Goal: Complete application form

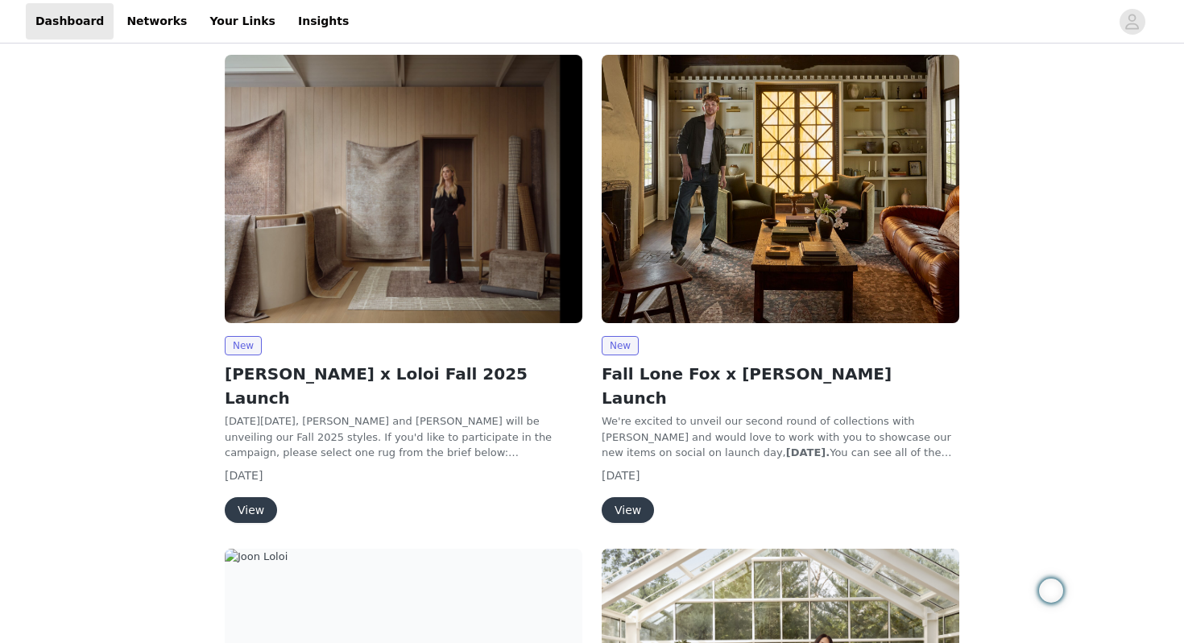
scroll to position [203, 0]
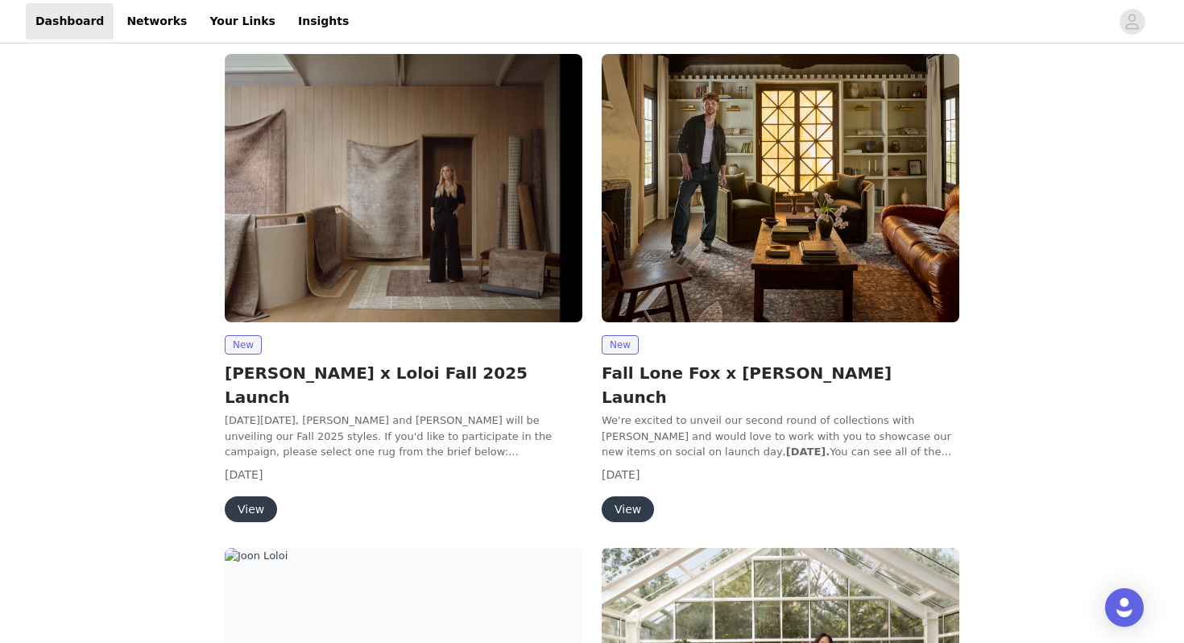
click at [251, 496] on button "View" at bounding box center [251, 509] width 52 height 26
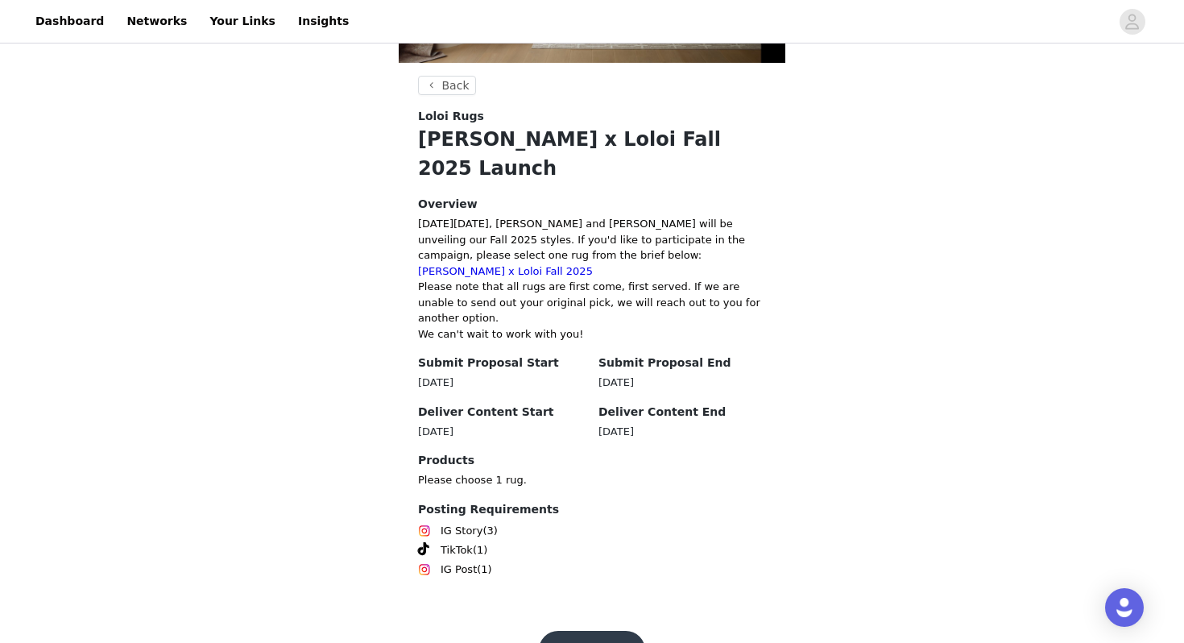
scroll to position [275, 0]
click at [583, 630] on button "Get Started" at bounding box center [592, 649] width 107 height 39
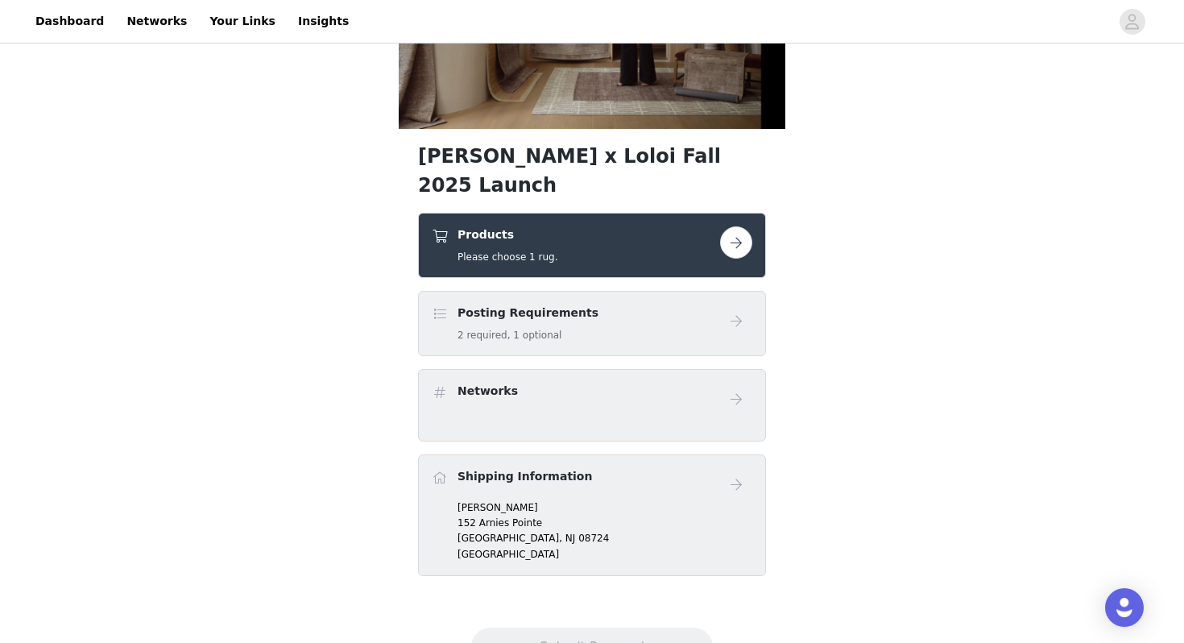
scroll to position [211, 0]
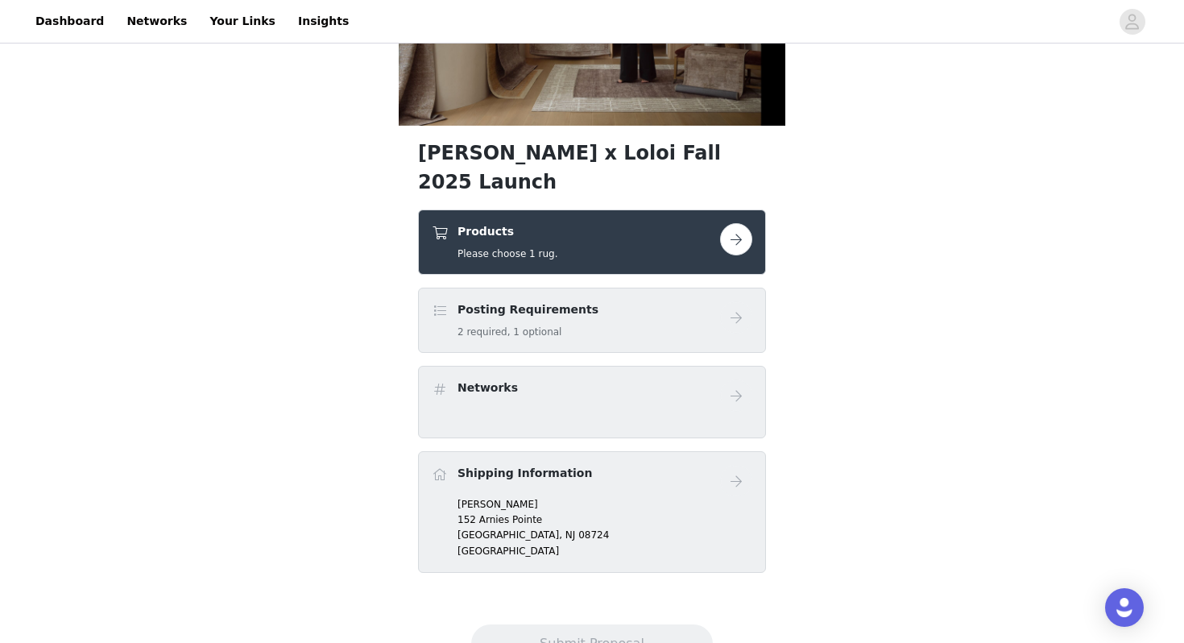
click at [735, 226] on div "Products Please choose 1 rug." at bounding box center [592, 242] width 321 height 38
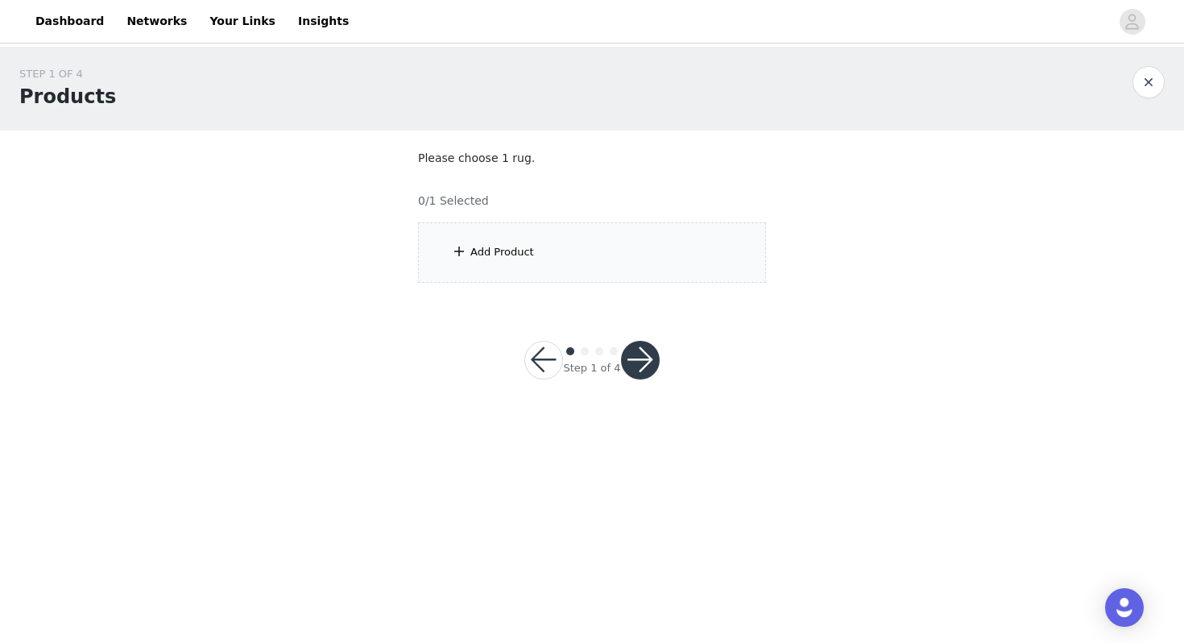
click at [541, 256] on div "Add Product" at bounding box center [592, 252] width 348 height 60
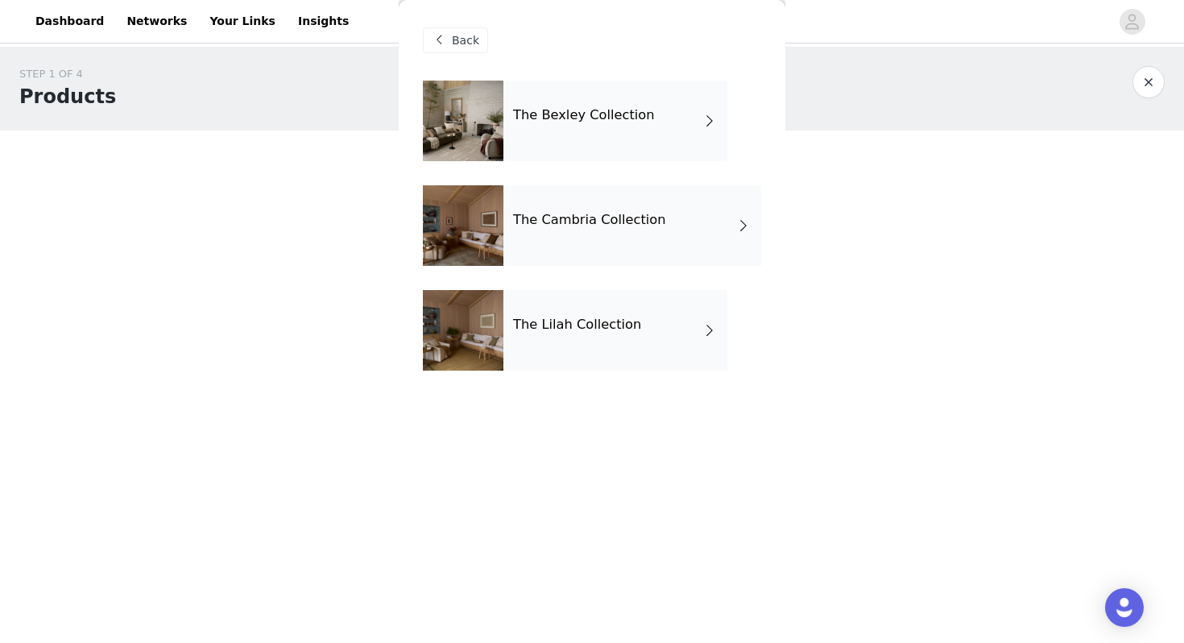
click at [579, 120] on h4 "The Bexley Collection" at bounding box center [584, 115] width 142 height 14
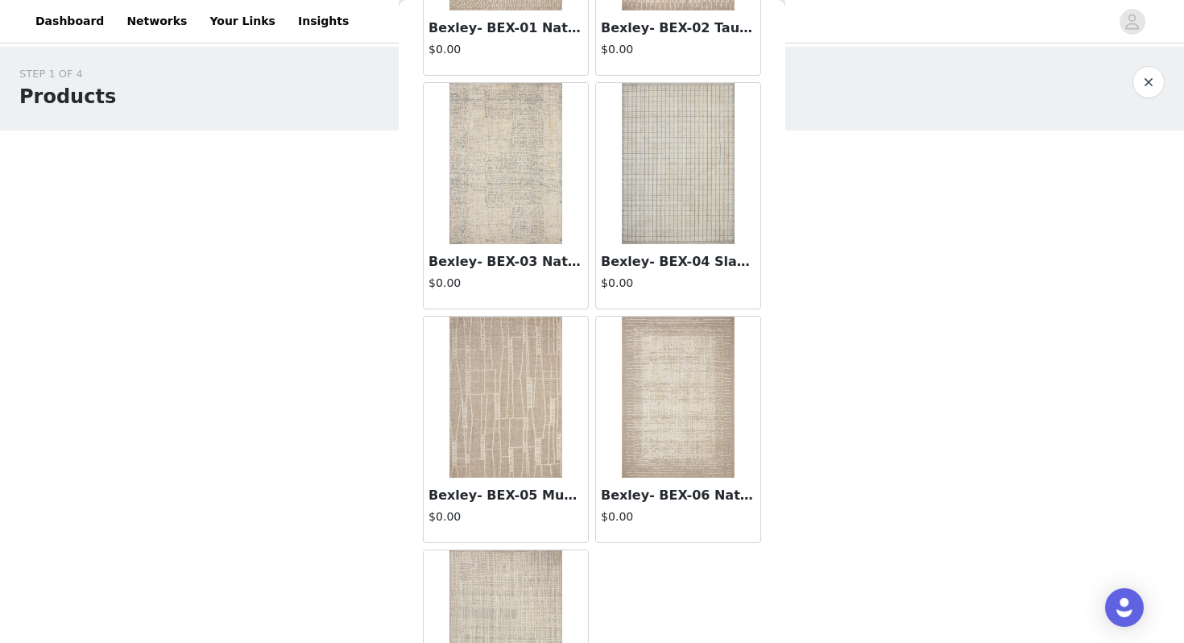
scroll to position [234, 0]
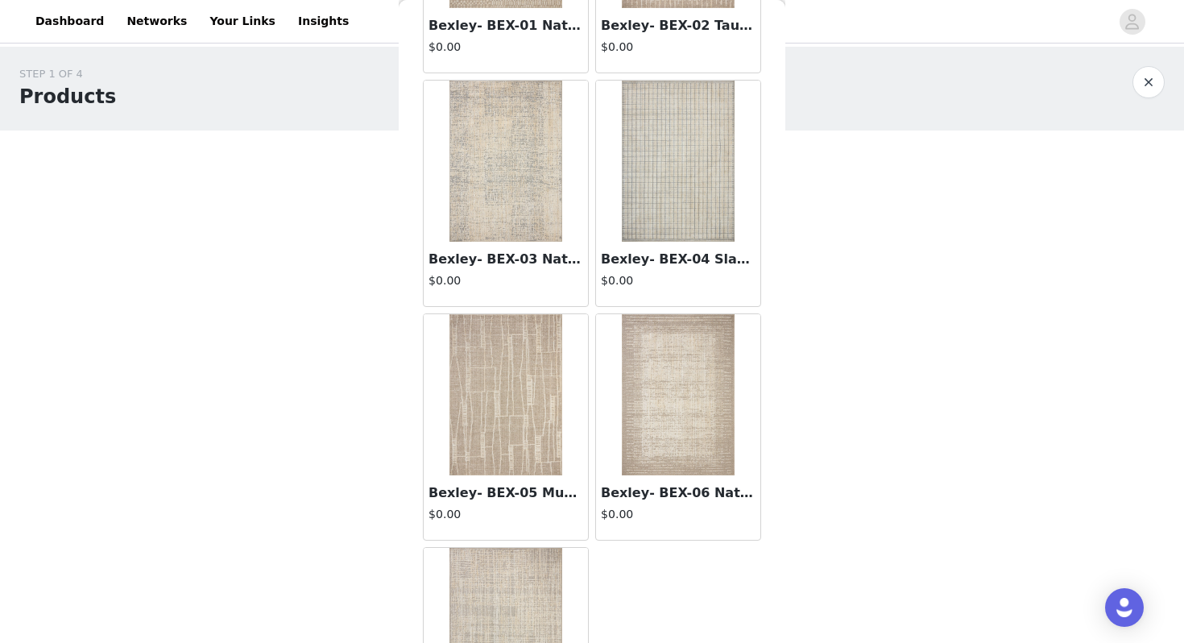
click at [661, 404] on img at bounding box center [678, 394] width 113 height 161
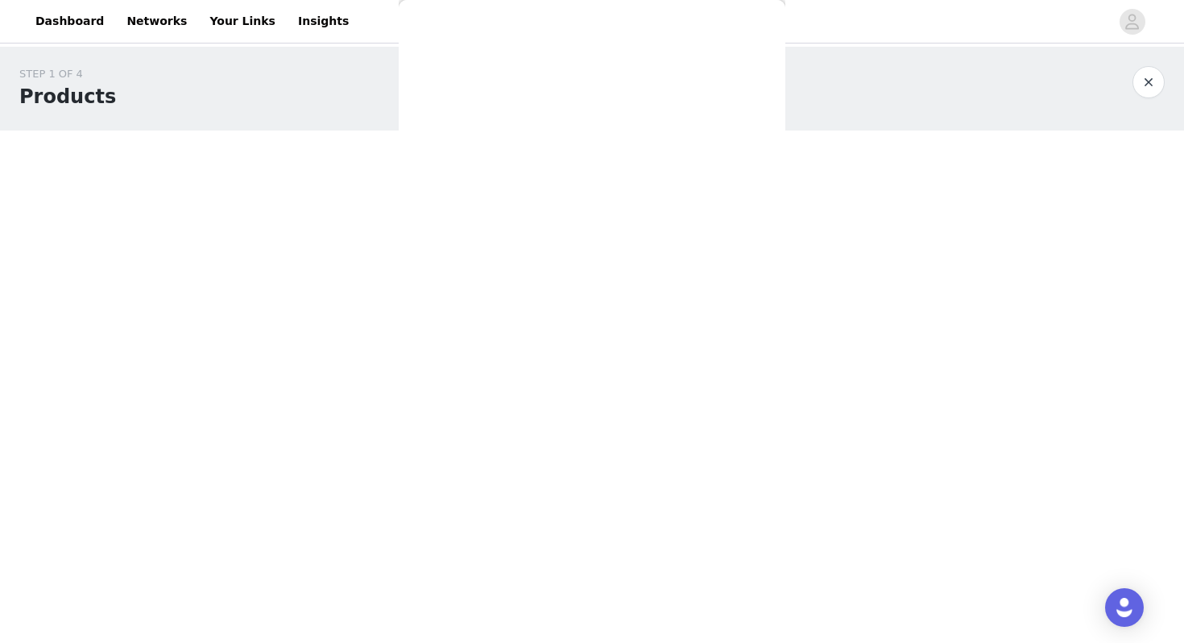
scroll to position [0, 0]
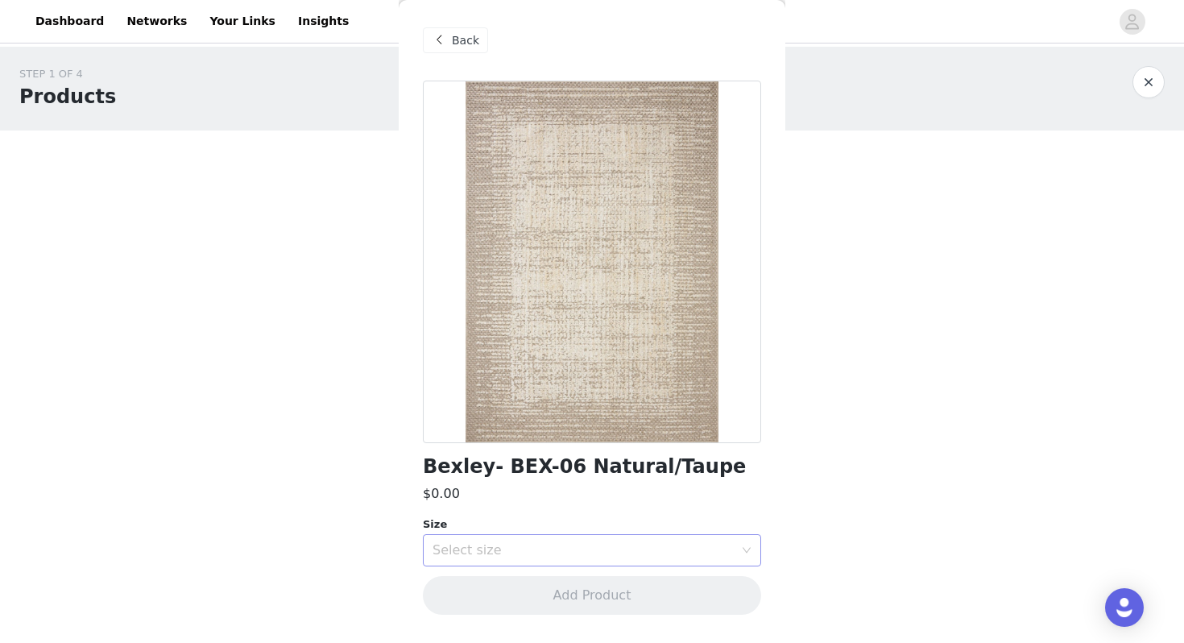
click at [617, 550] on div "Select size" at bounding box center [583, 550] width 301 height 16
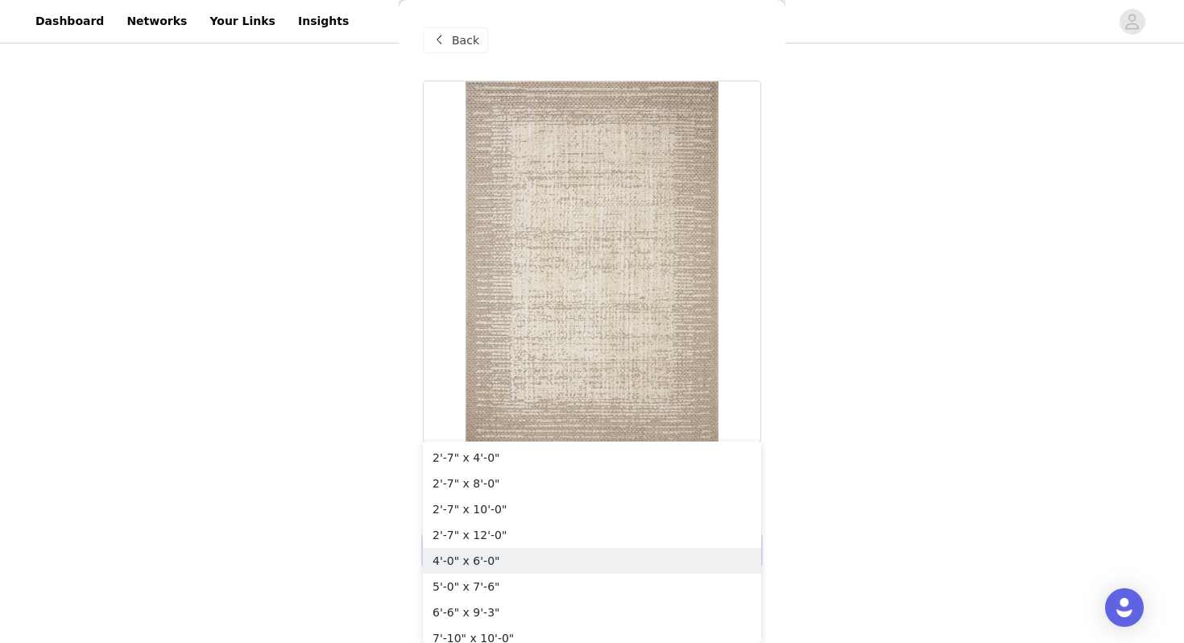
scroll to position [11, 0]
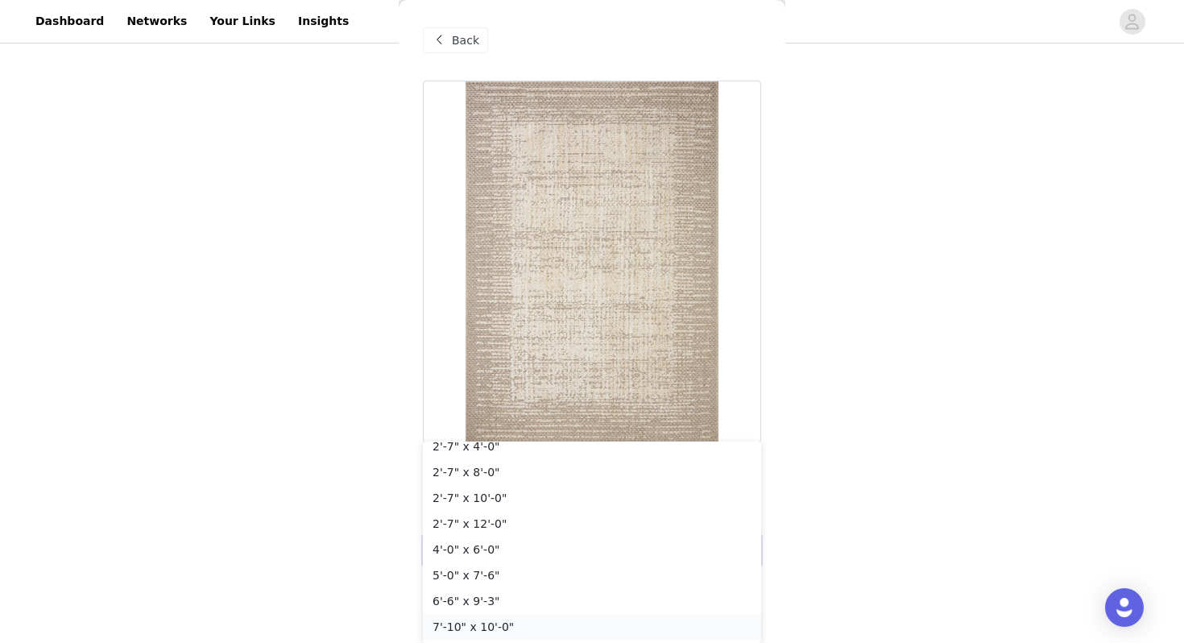
click at [572, 627] on li "7'-10" x 10'-0"" at bounding box center [592, 627] width 338 height 26
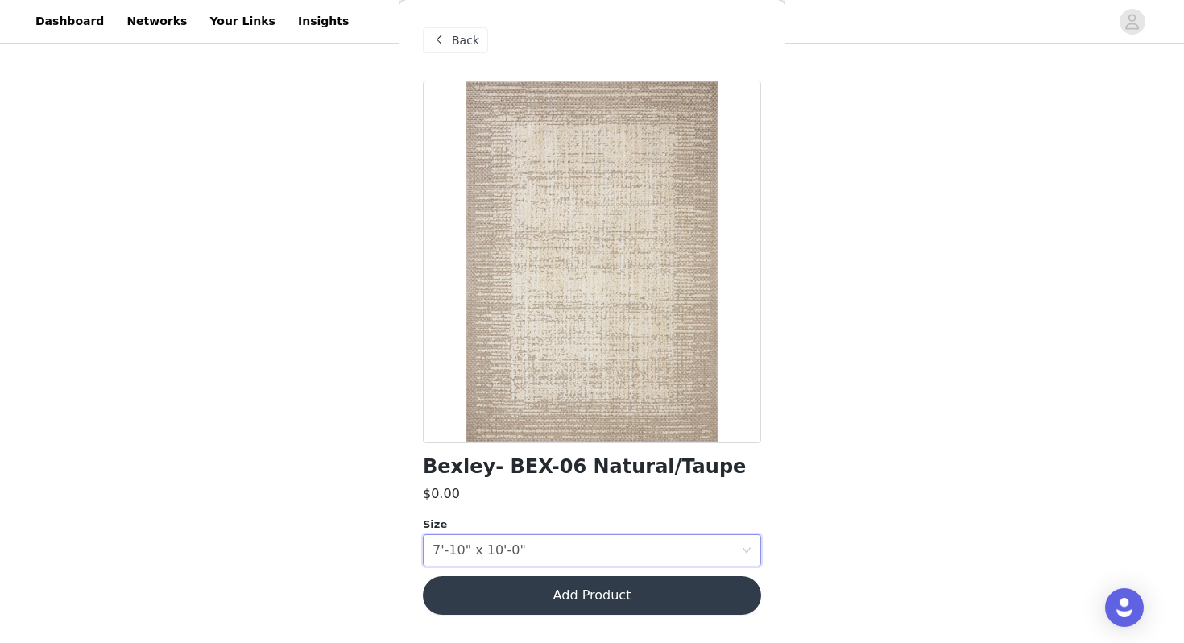
scroll to position [0, 0]
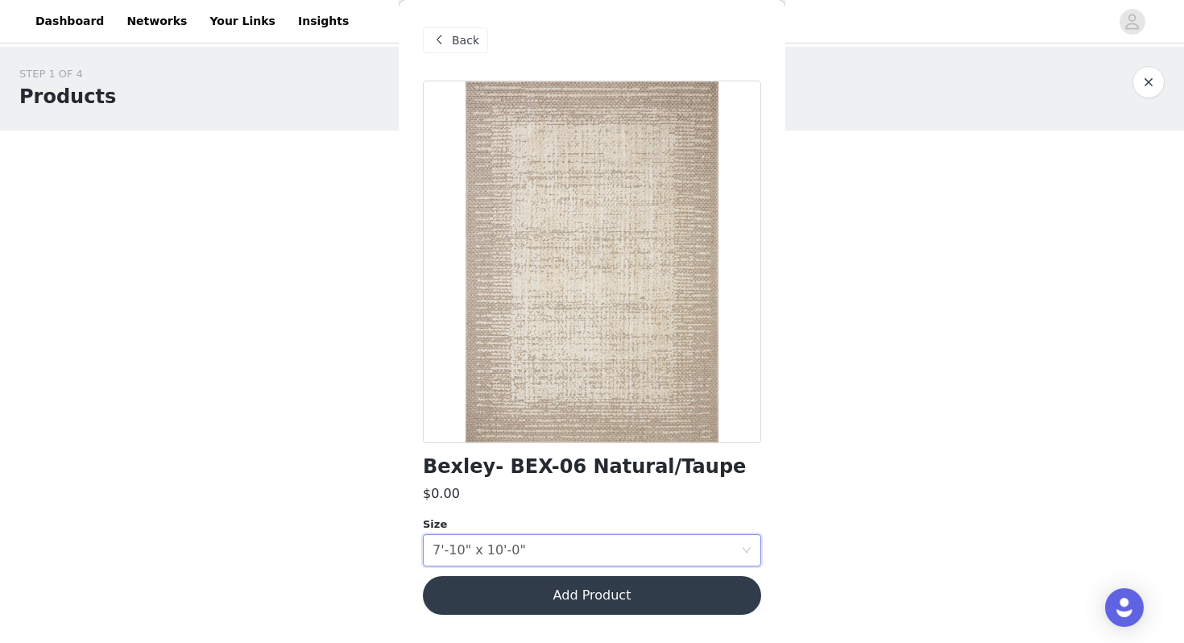
click at [596, 589] on button "Add Product" at bounding box center [592, 595] width 338 height 39
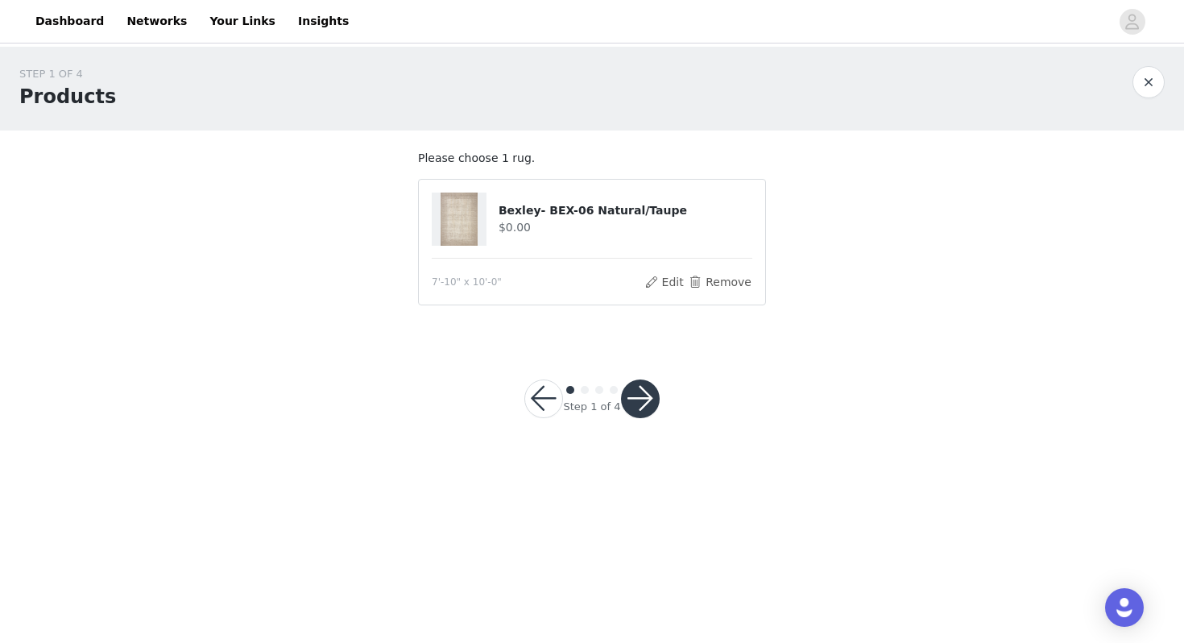
click at [640, 397] on button "button" at bounding box center [640, 398] width 39 height 39
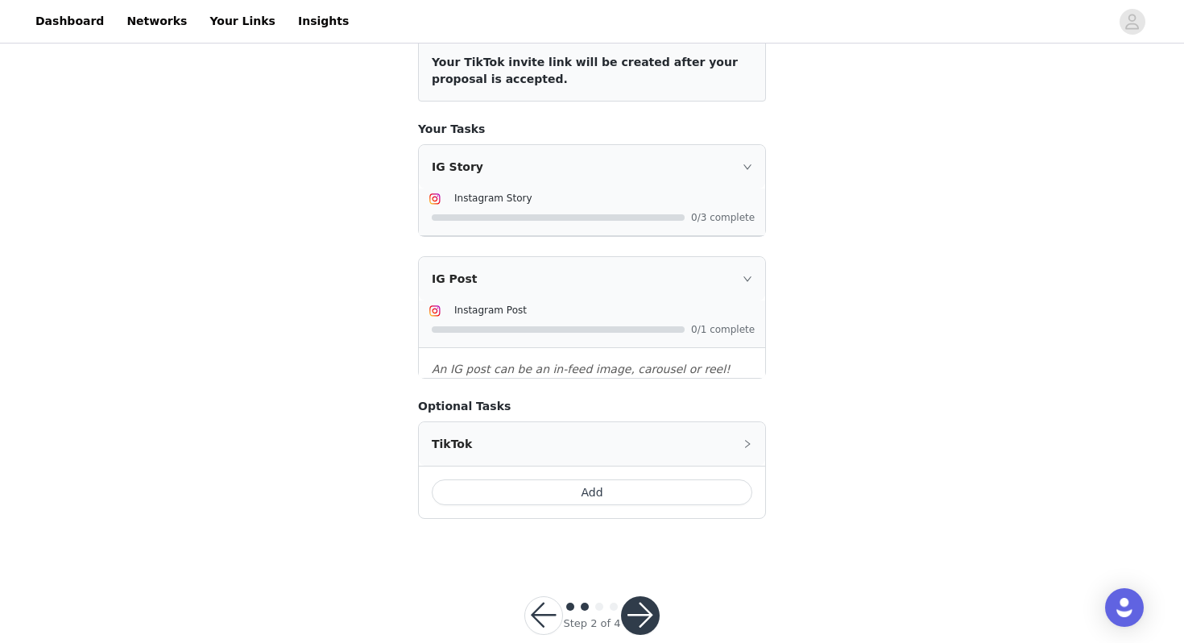
scroll to position [212, 0]
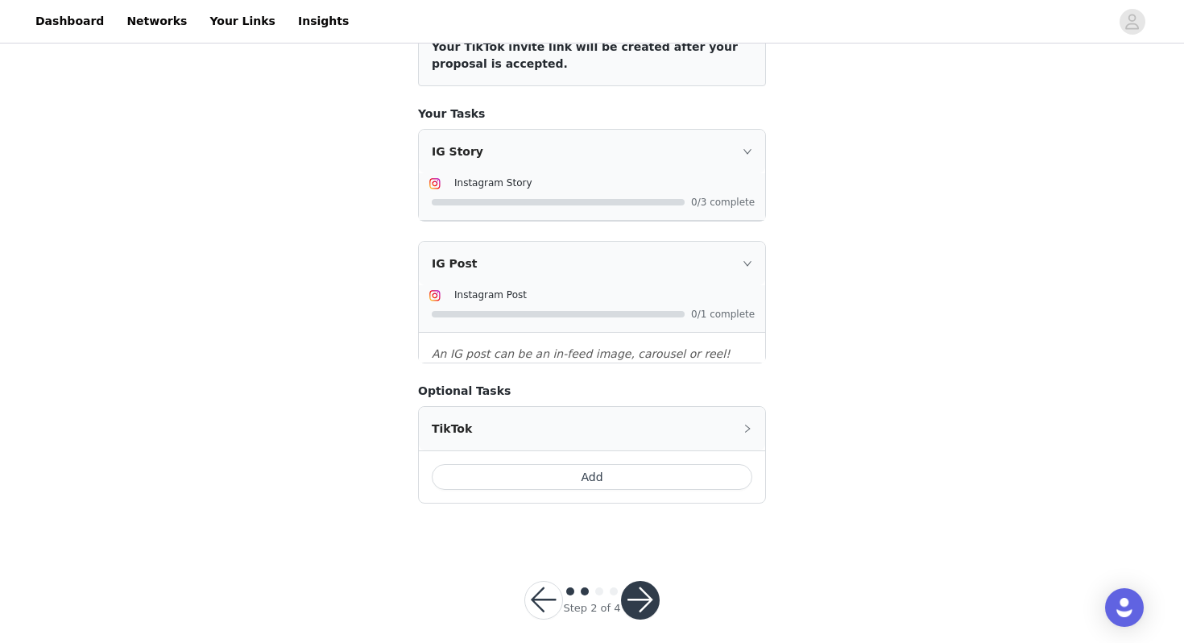
click at [640, 599] on button "button" at bounding box center [640, 600] width 39 height 39
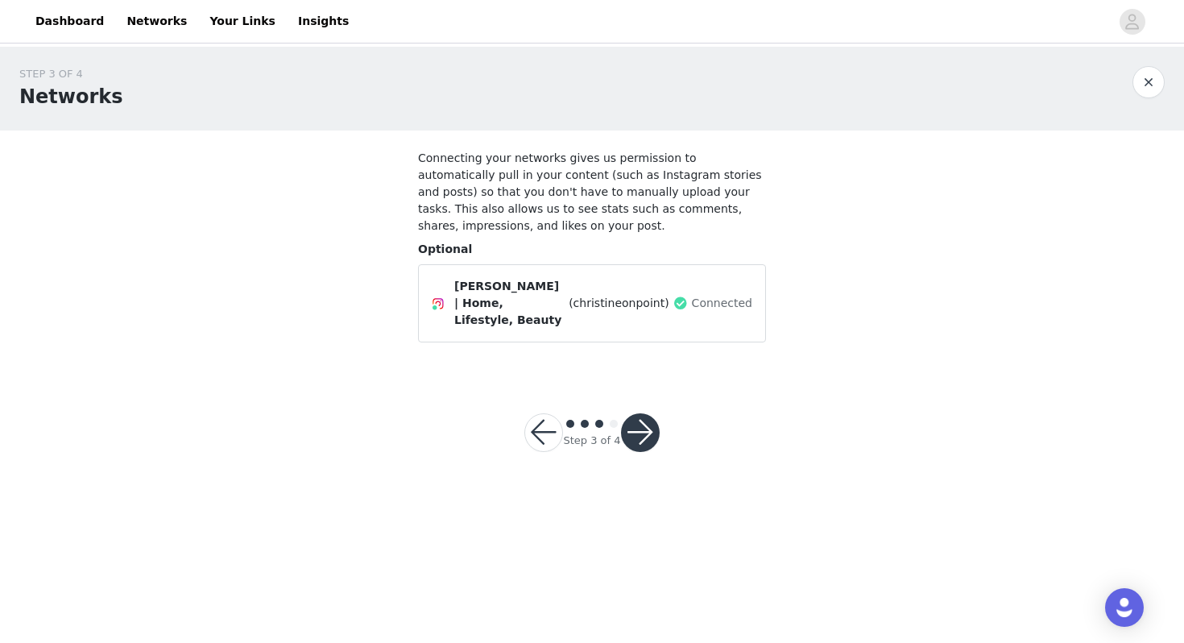
click at [638, 429] on button "button" at bounding box center [640, 432] width 39 height 39
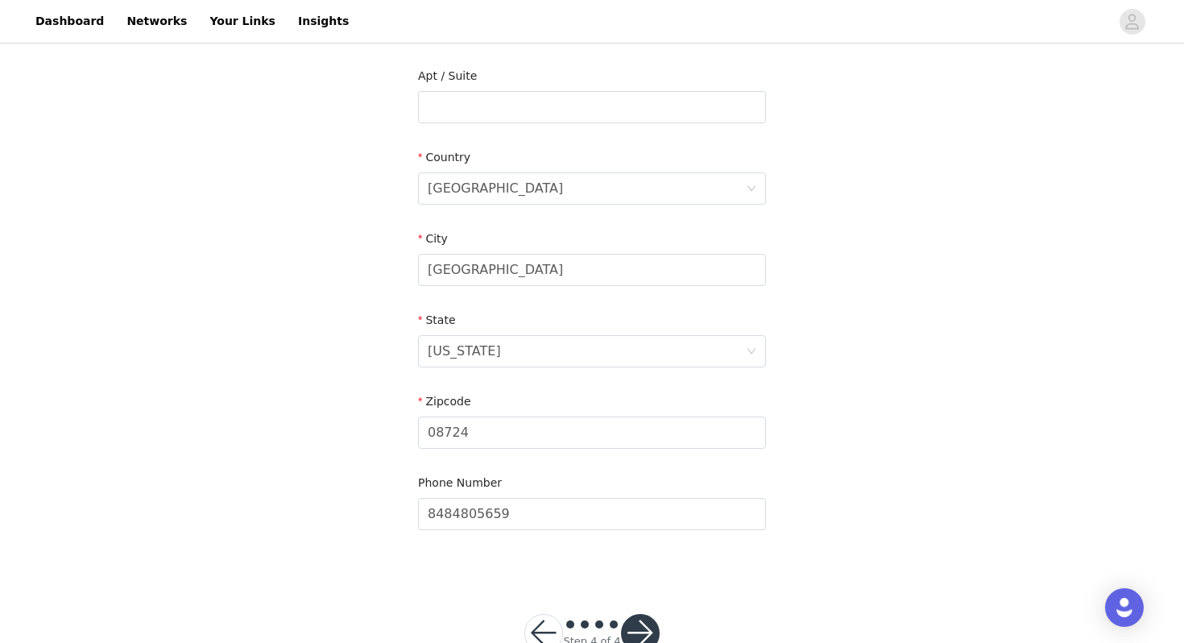
scroll to position [455, 0]
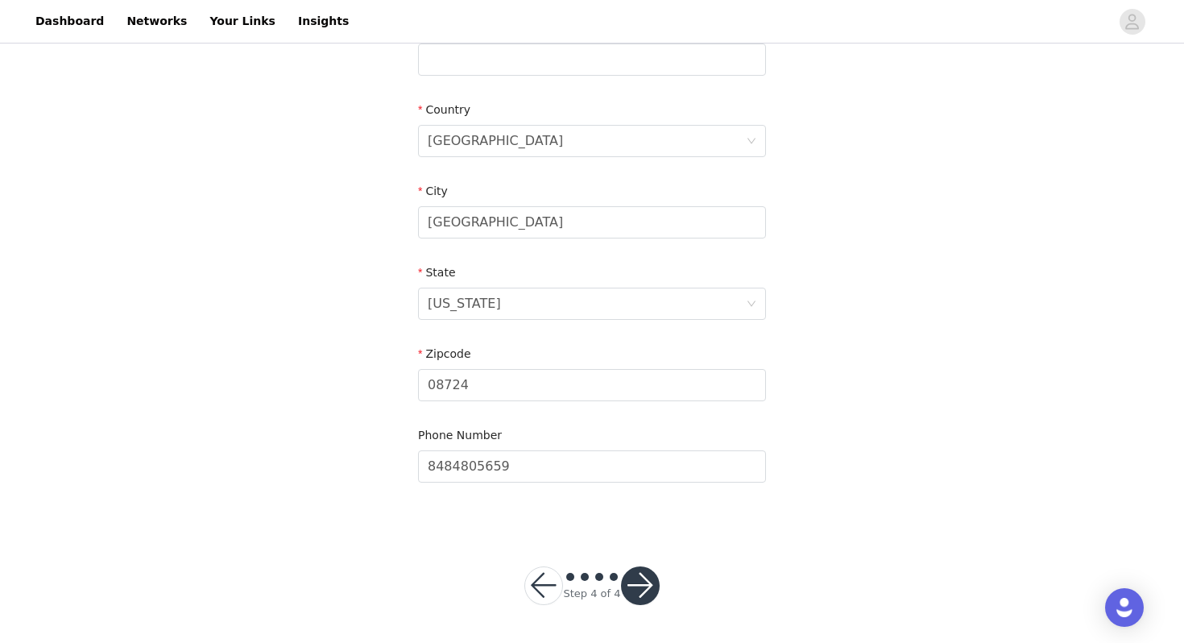
click at [647, 591] on button "button" at bounding box center [640, 585] width 39 height 39
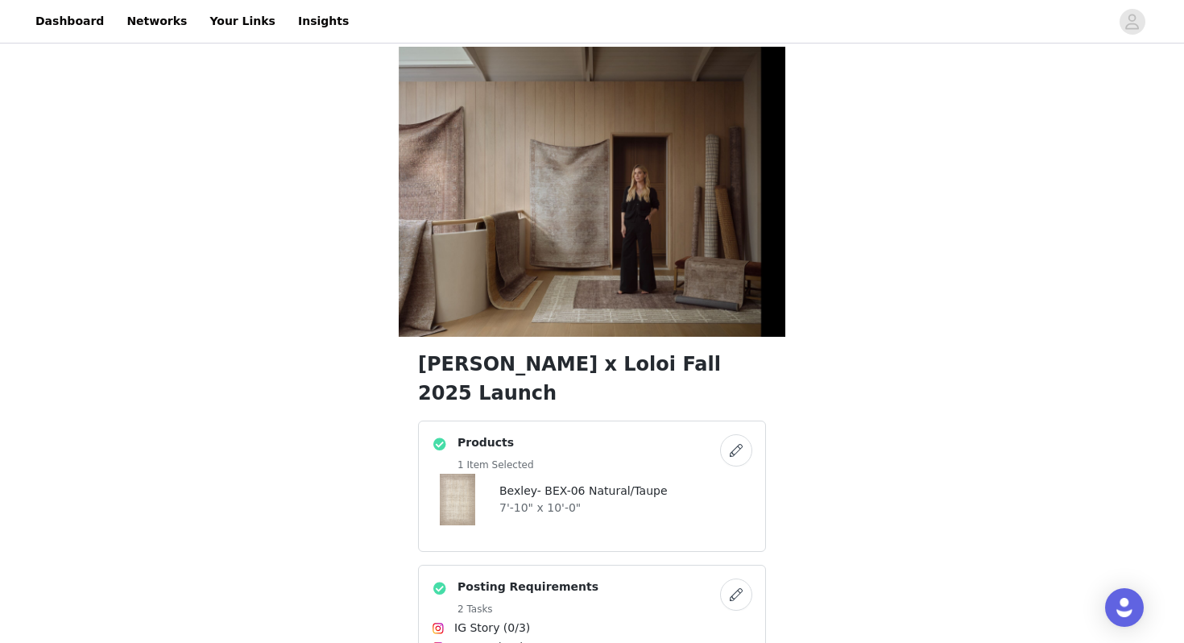
scroll to position [396, 0]
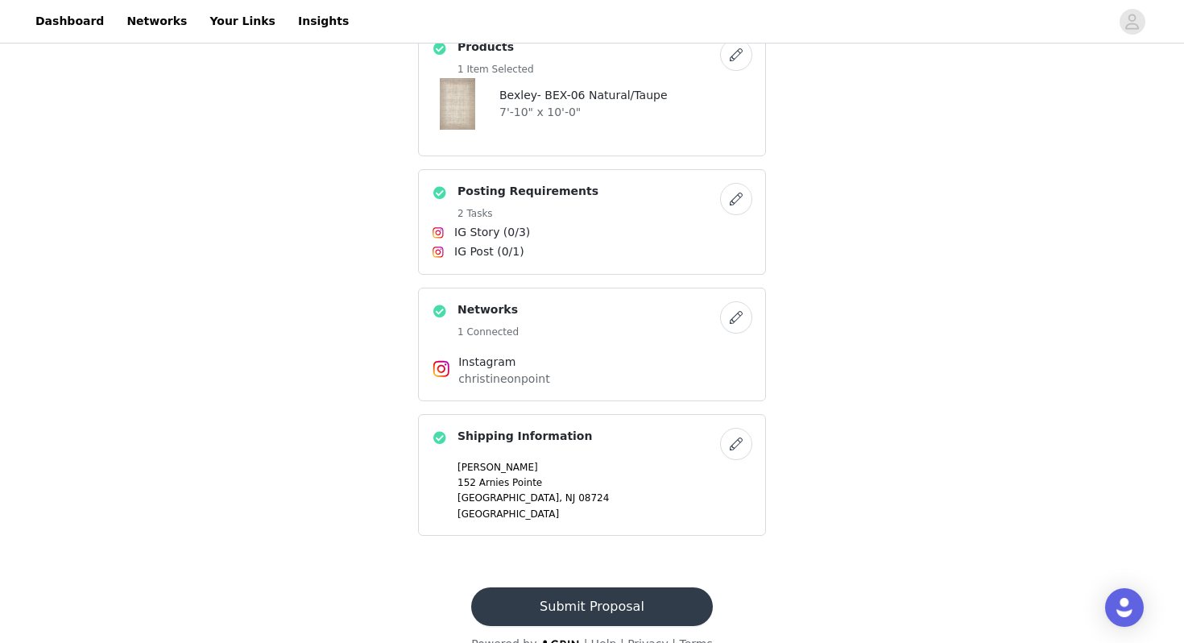
click at [618, 587] on button "Submit Proposal" at bounding box center [591, 606] width 241 height 39
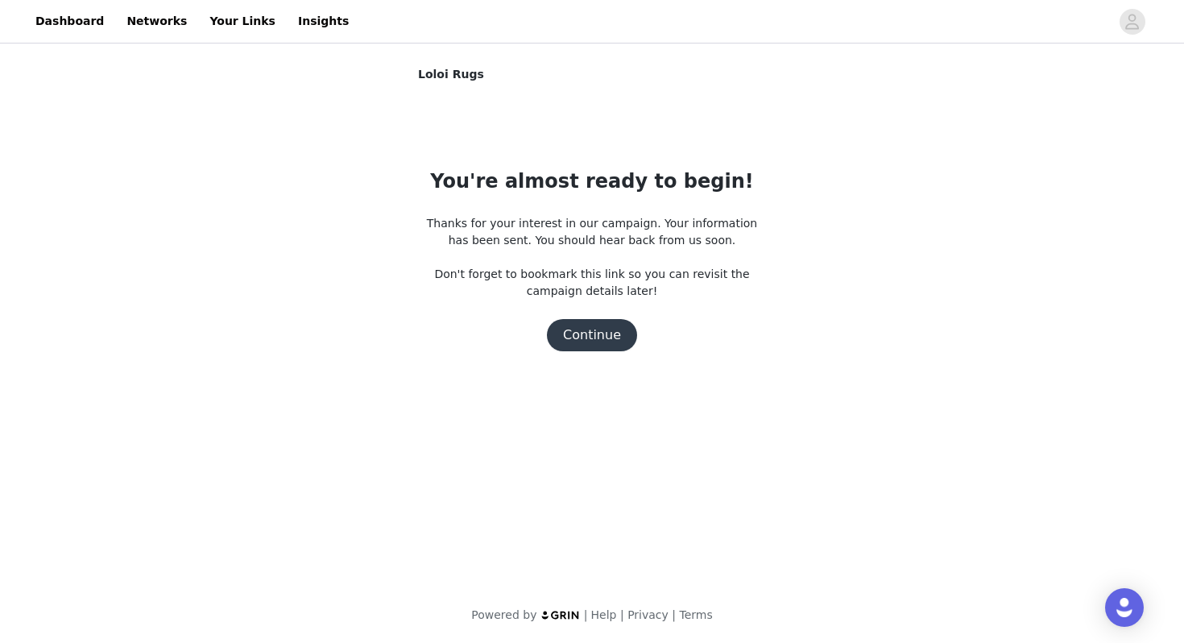
click at [574, 334] on button "Continue" at bounding box center [592, 335] width 90 height 32
